Goal: Find specific page/section: Find specific page/section

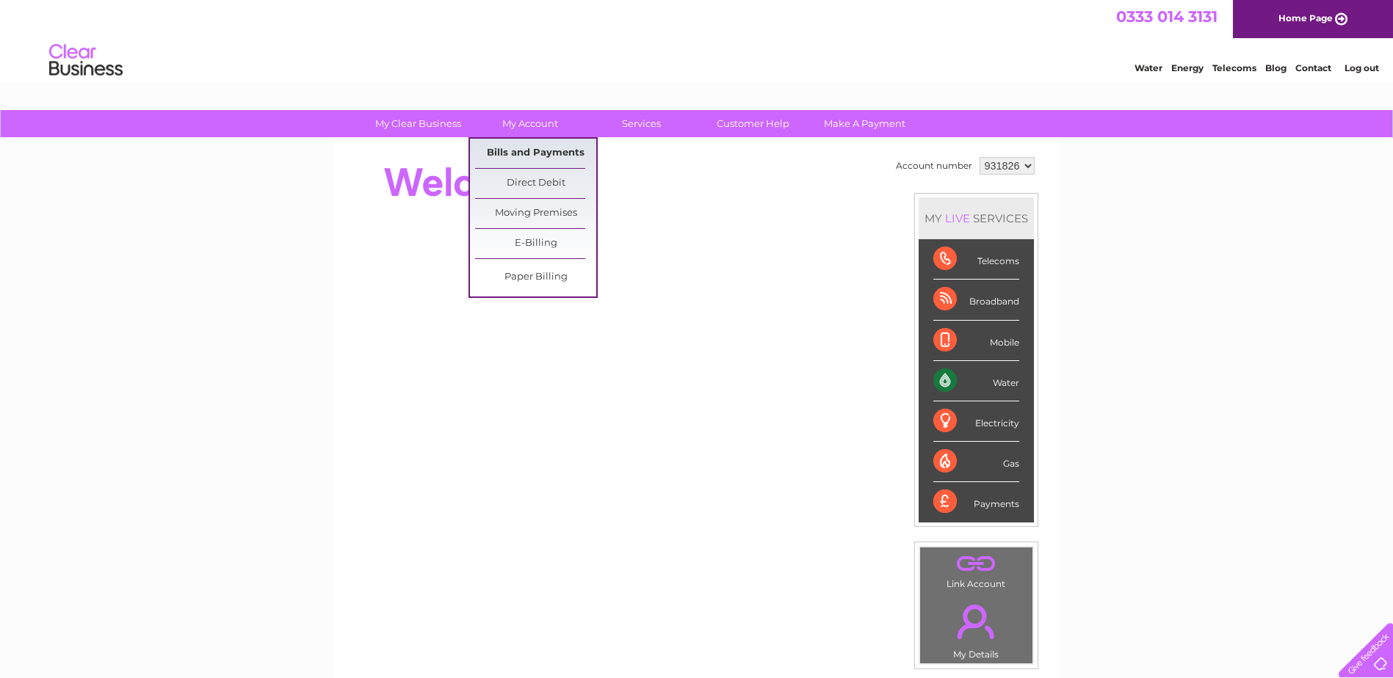
click at [545, 153] on link "Bills and Payments" at bounding box center [535, 153] width 121 height 29
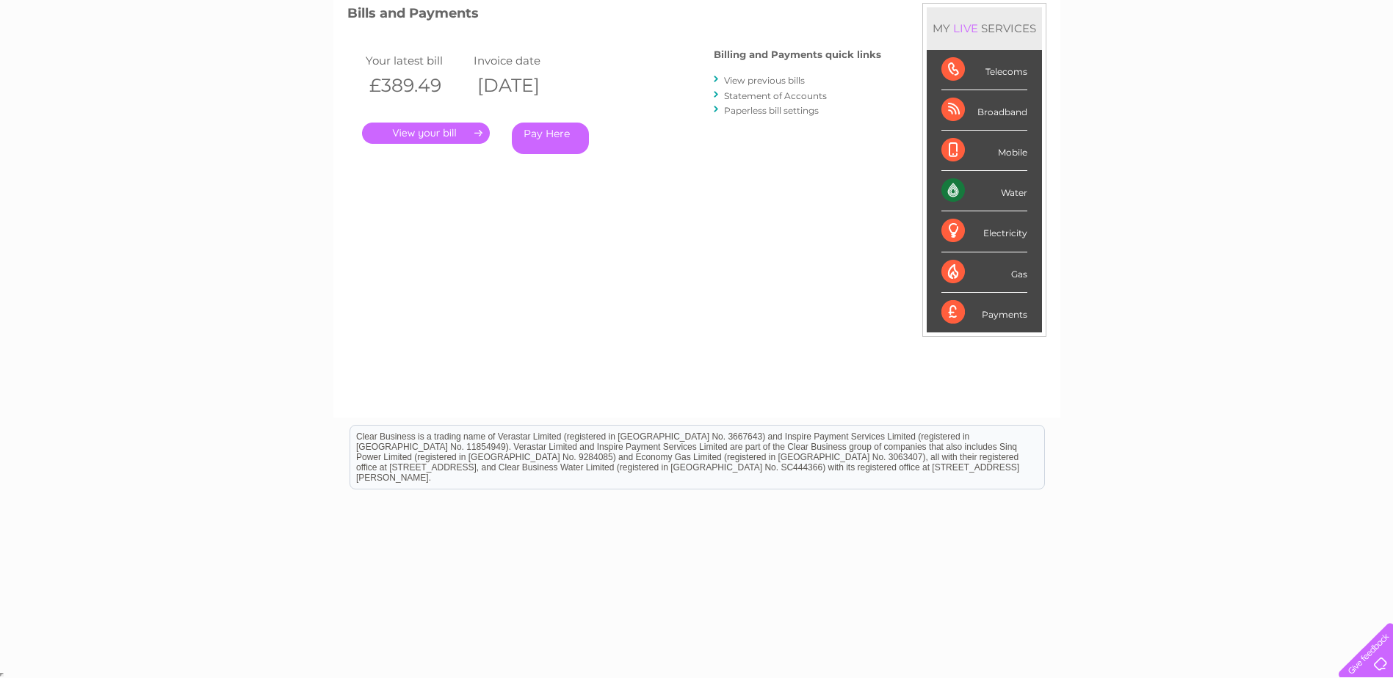
scroll to position [209, 0]
click at [454, 127] on link "." at bounding box center [426, 131] width 128 height 21
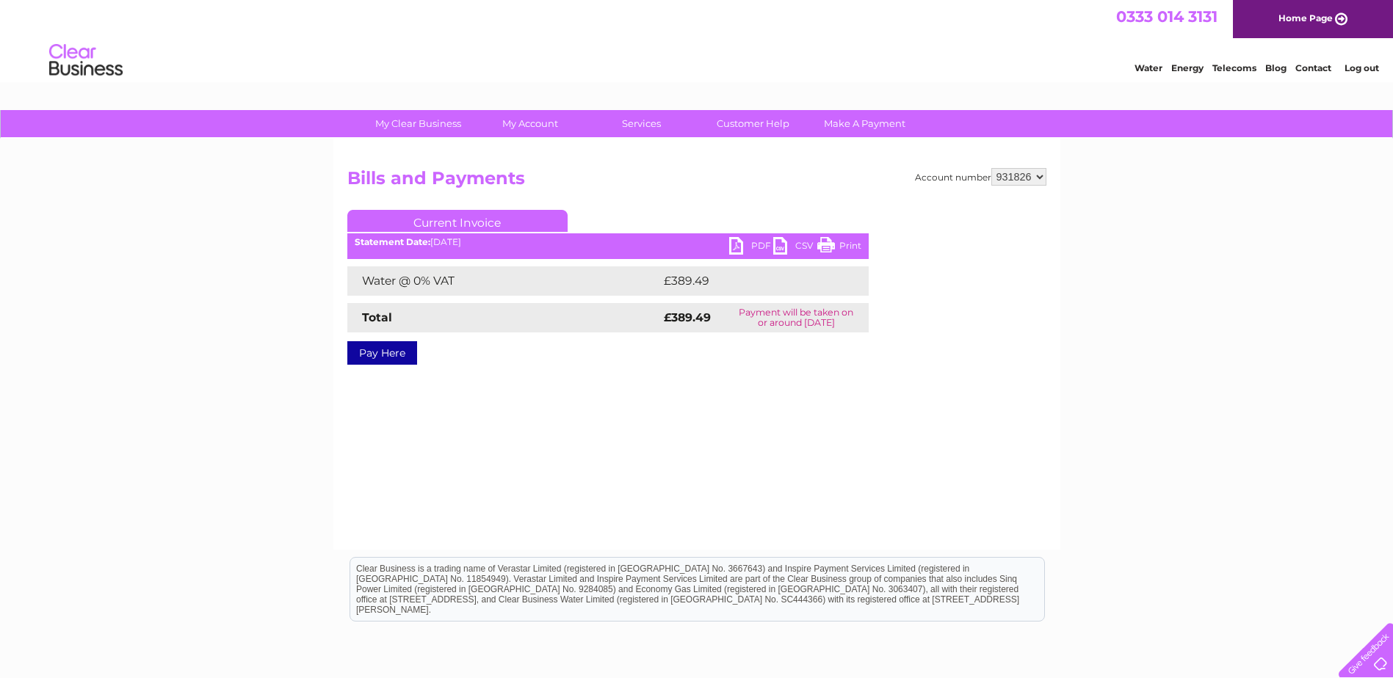
click at [749, 247] on link "PDF" at bounding box center [751, 247] width 44 height 21
